Goal: Transaction & Acquisition: Purchase product/service

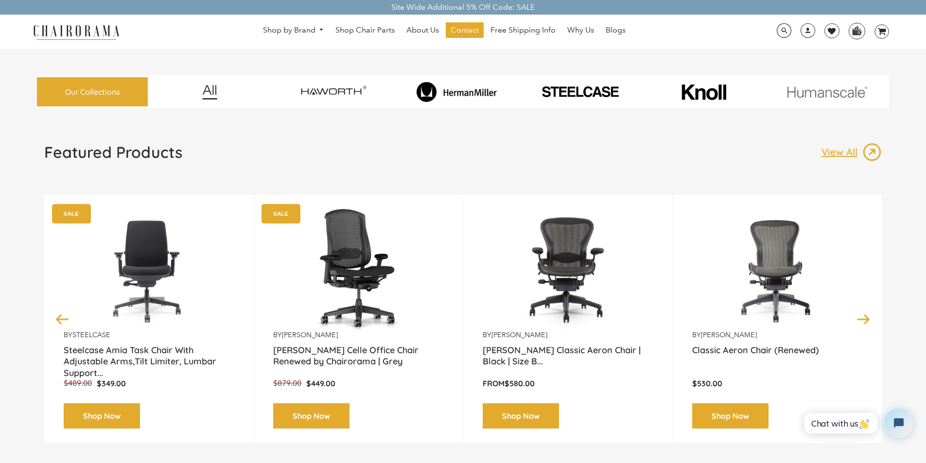
click at [68, 460] on div "Featured Products View All Previous by [PERSON_NAME] [PERSON_NAME] Classic Aero…" at bounding box center [463, 305] width 852 height 326
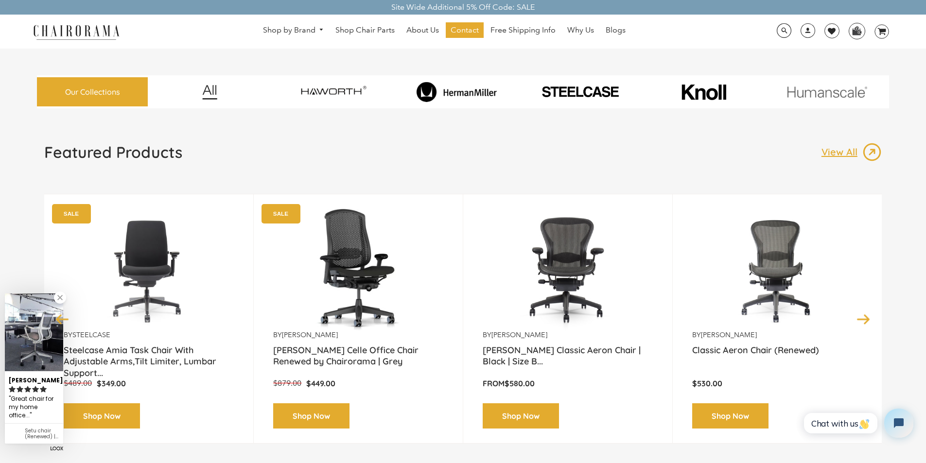
click at [720, 256] on img at bounding box center [777, 270] width 170 height 122
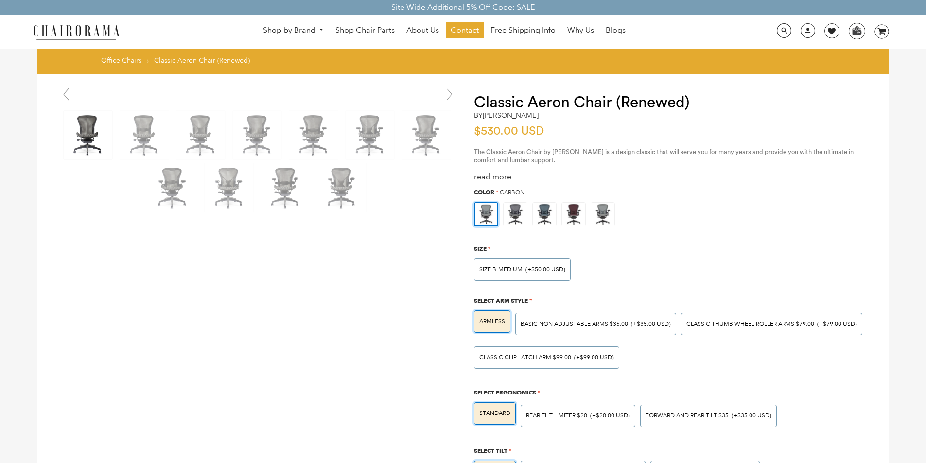
click at [59, 90] on link at bounding box center [65, 94] width 19 height 19
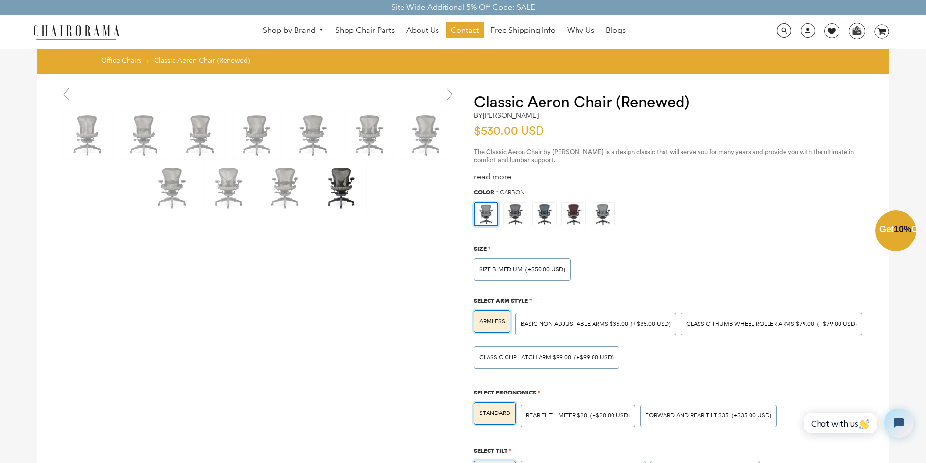
click at [552, 461] on div "Close dialog Exclusive Offer: Enjoy 10% Off! Get Your Coupon Code Now. Sign up …" at bounding box center [463, 230] width 926 height 463
click at [556, 461] on div "LUMBAR SUPPORT $50.00 (+$50.00 USD)" at bounding box center [583, 472] width 125 height 22
click at [0, 0] on input "LUMBAR SUPPORT $50.00 (+$50.00 USD)" at bounding box center [0, 0] width 0 height 0
